Goal: Find specific page/section: Find specific page/section

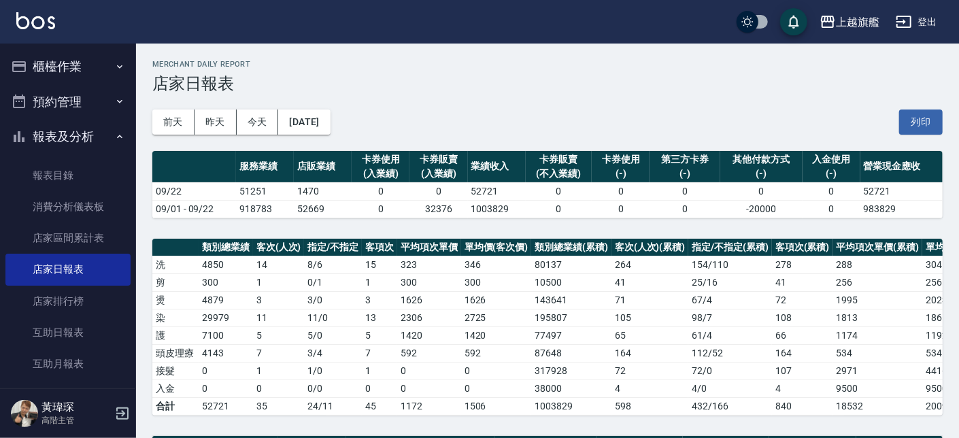
click at [67, 66] on button "櫃檯作業" at bounding box center [67, 66] width 125 height 35
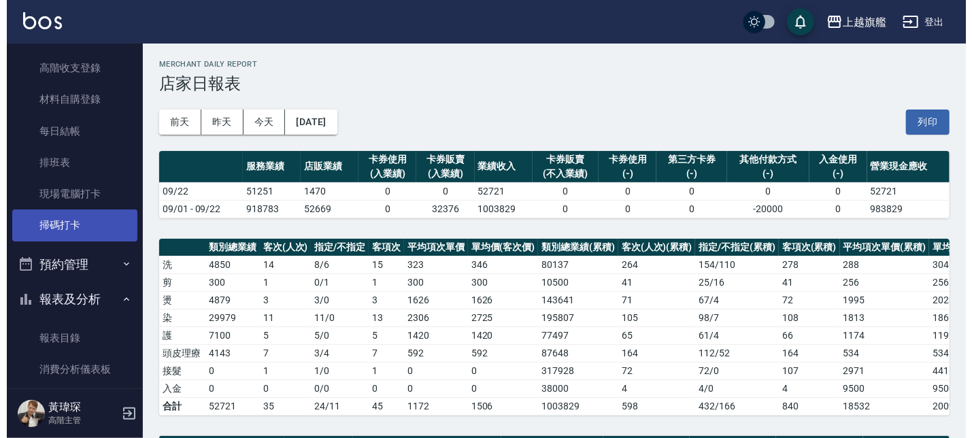
scroll to position [246, 0]
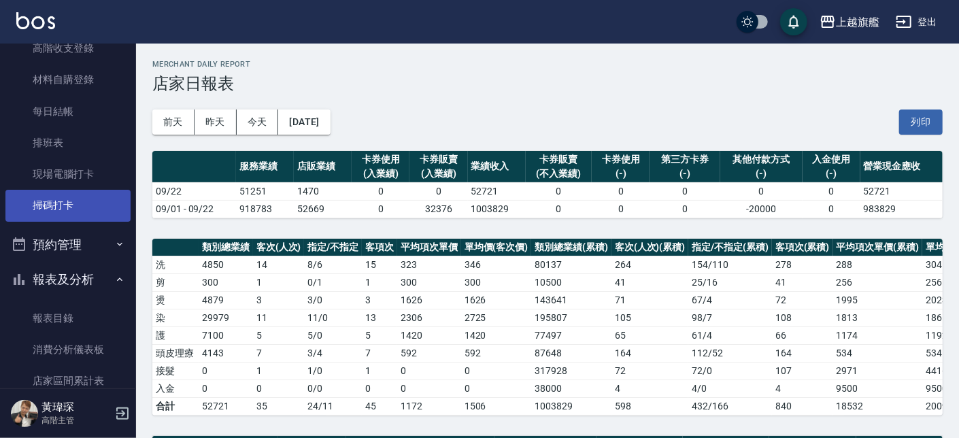
click at [69, 208] on link "掃碼打卡" at bounding box center [67, 205] width 125 height 31
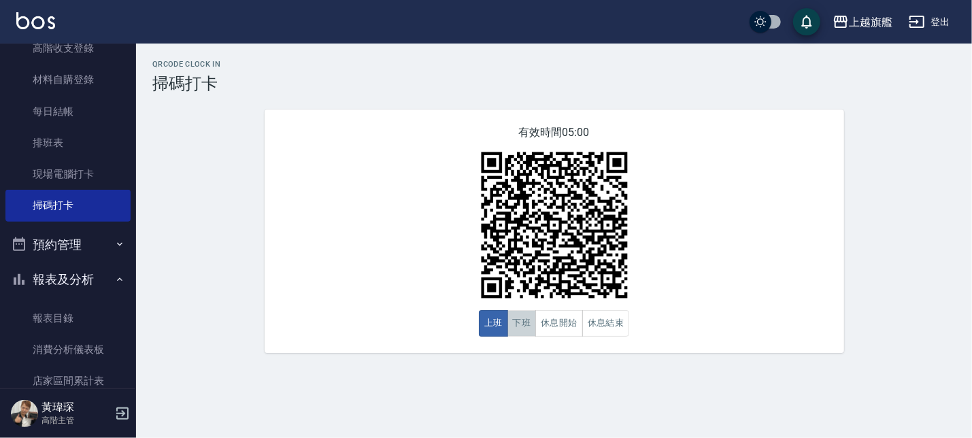
drag, startPoint x: 516, startPoint y: 326, endPoint x: 540, endPoint y: 252, distance: 77.5
click at [516, 324] on button "下班" at bounding box center [522, 323] width 29 height 27
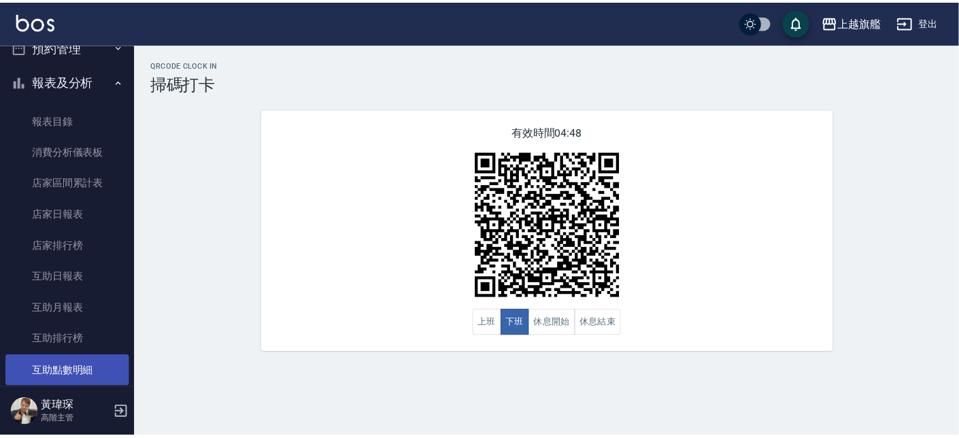
scroll to position [492, 0]
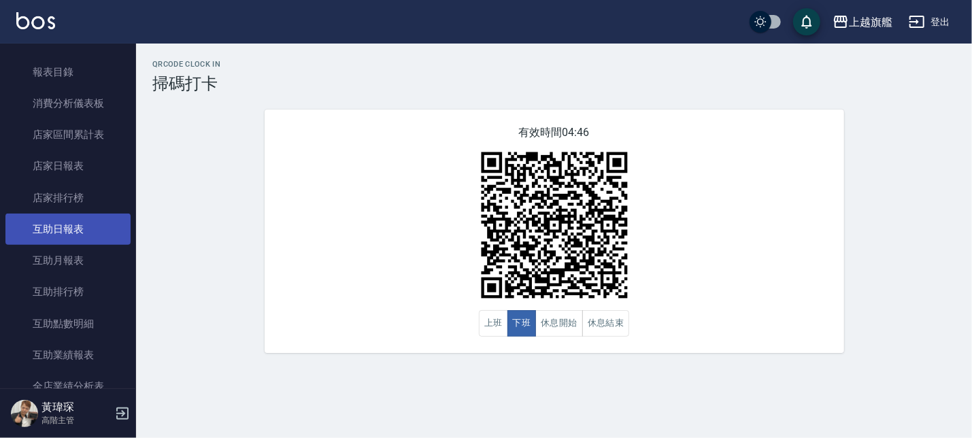
click at [61, 238] on link "互助日報表" at bounding box center [67, 229] width 125 height 31
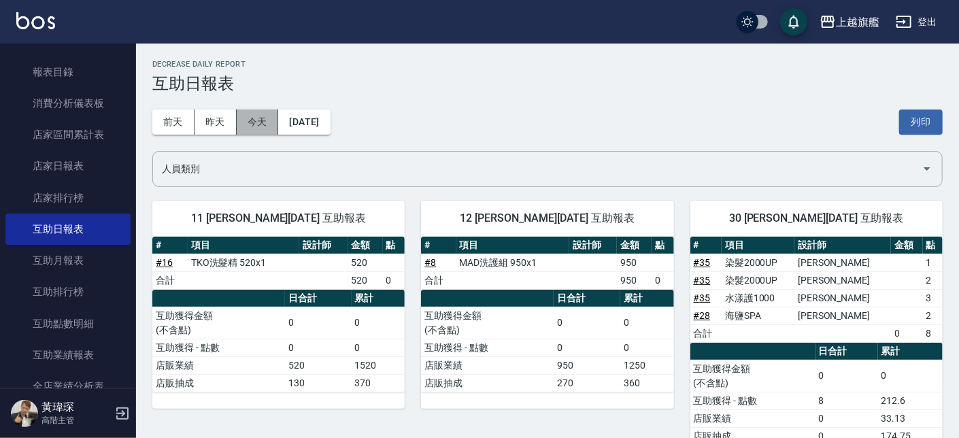
click at [246, 122] on button "今天" at bounding box center [258, 122] width 42 height 25
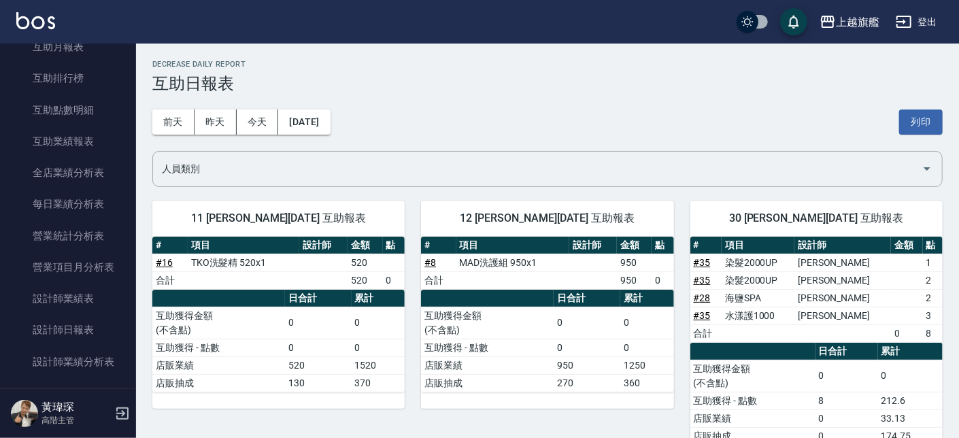
scroll to position [738, 0]
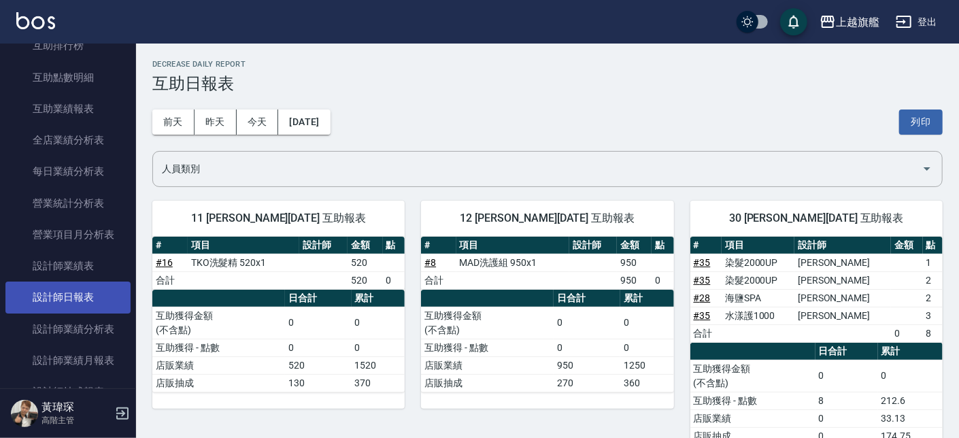
click at [73, 295] on link "設計師日報表" at bounding box center [67, 297] width 125 height 31
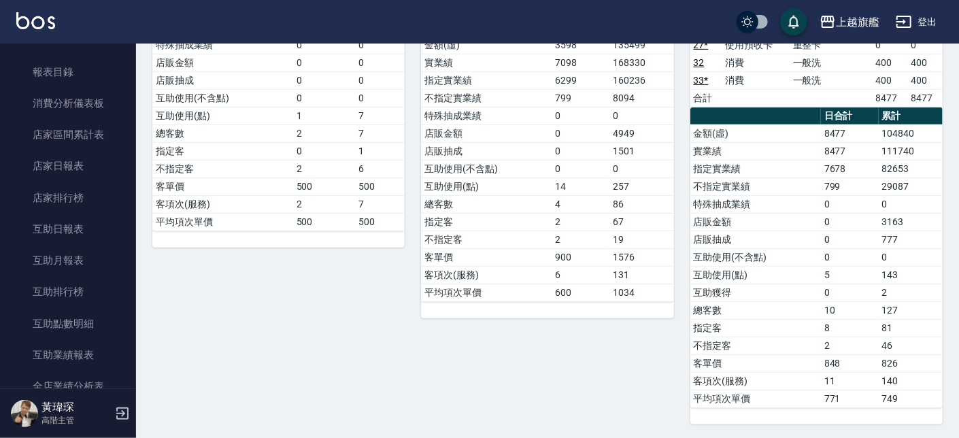
scroll to position [410, 0]
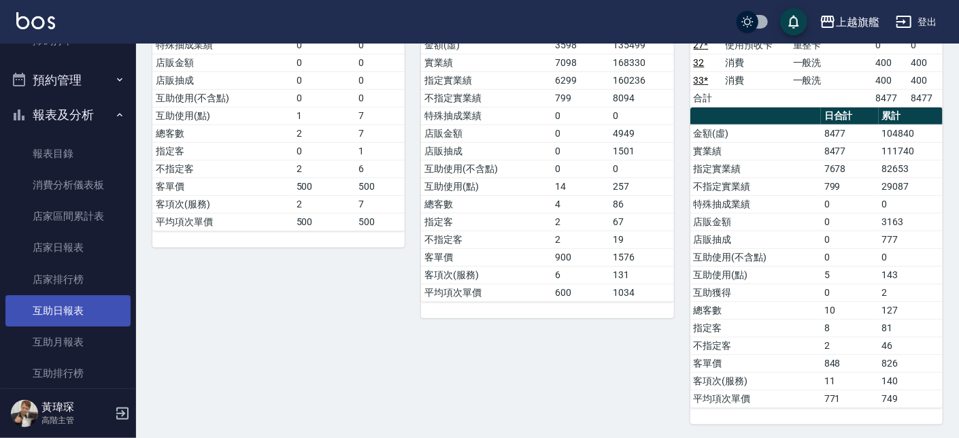
click at [81, 302] on link "互助日報表" at bounding box center [67, 310] width 125 height 31
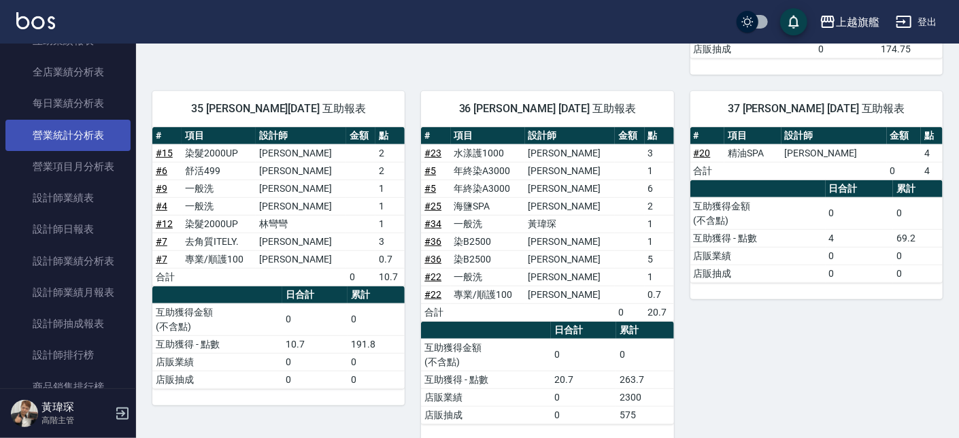
scroll to position [821, 0]
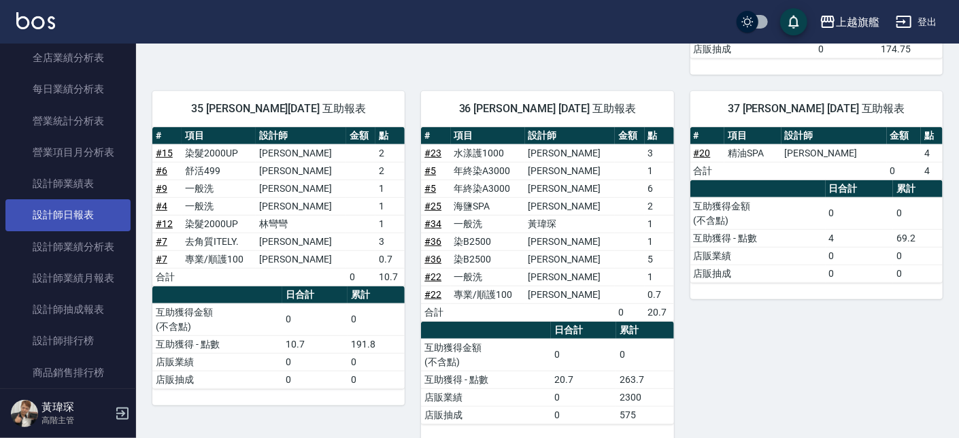
click at [34, 219] on link "設計師日報表" at bounding box center [67, 214] width 125 height 31
